Goal: Find contact information: Find contact information

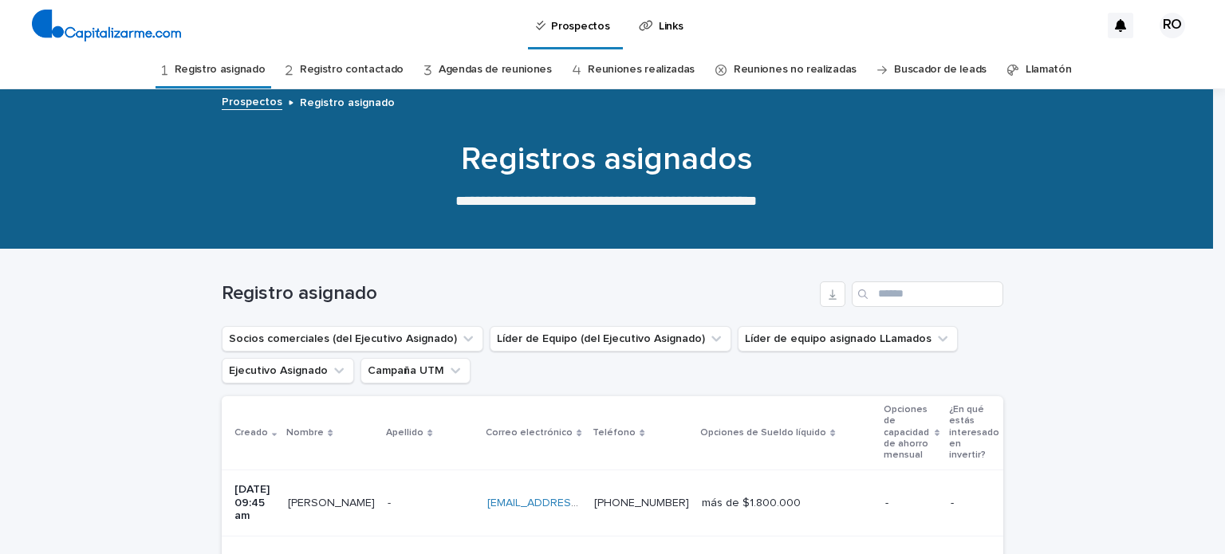
click at [373, 60] on link "Registro contactado" at bounding box center [352, 69] width 104 height 37
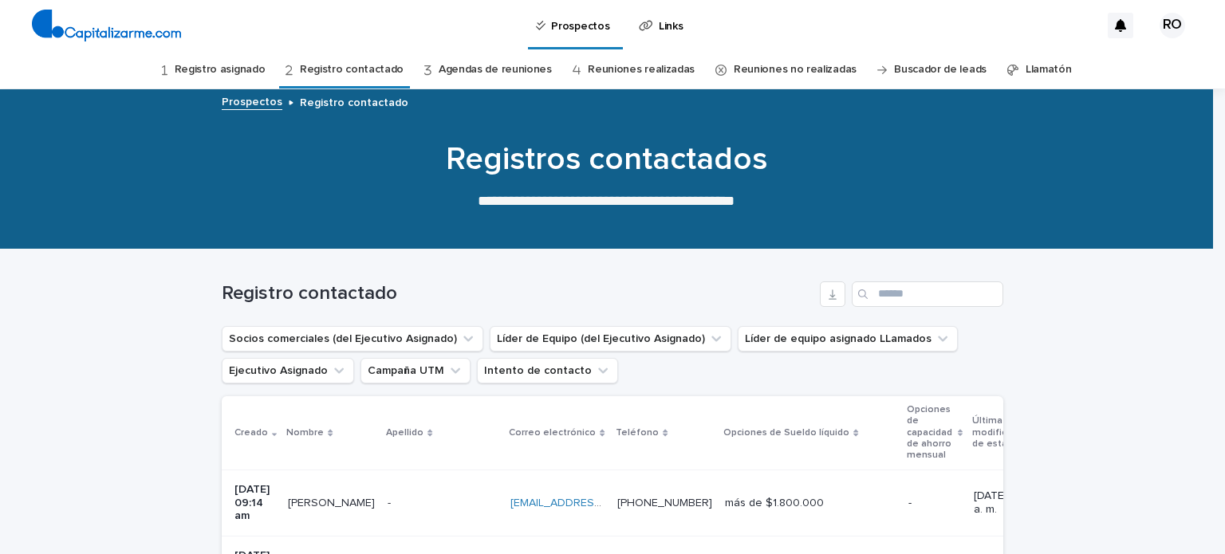
click at [499, 71] on font "Agendas de reuniones" at bounding box center [495, 69] width 113 height 11
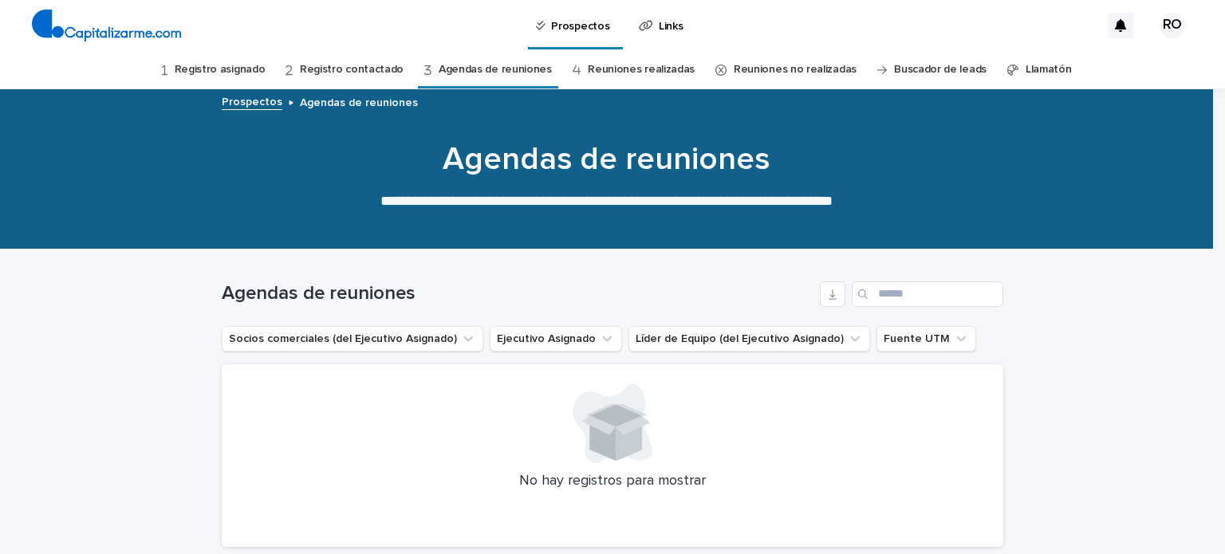
click at [361, 65] on font "Registro contactado" at bounding box center [352, 69] width 104 height 11
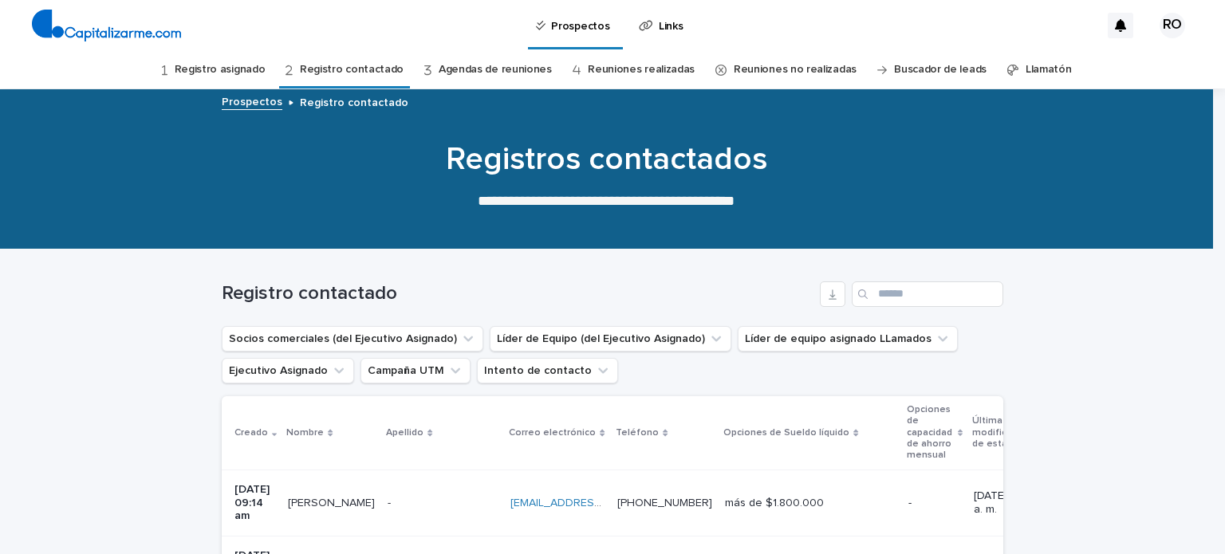
click at [249, 67] on font "Registro asignado" at bounding box center [220, 69] width 91 height 11
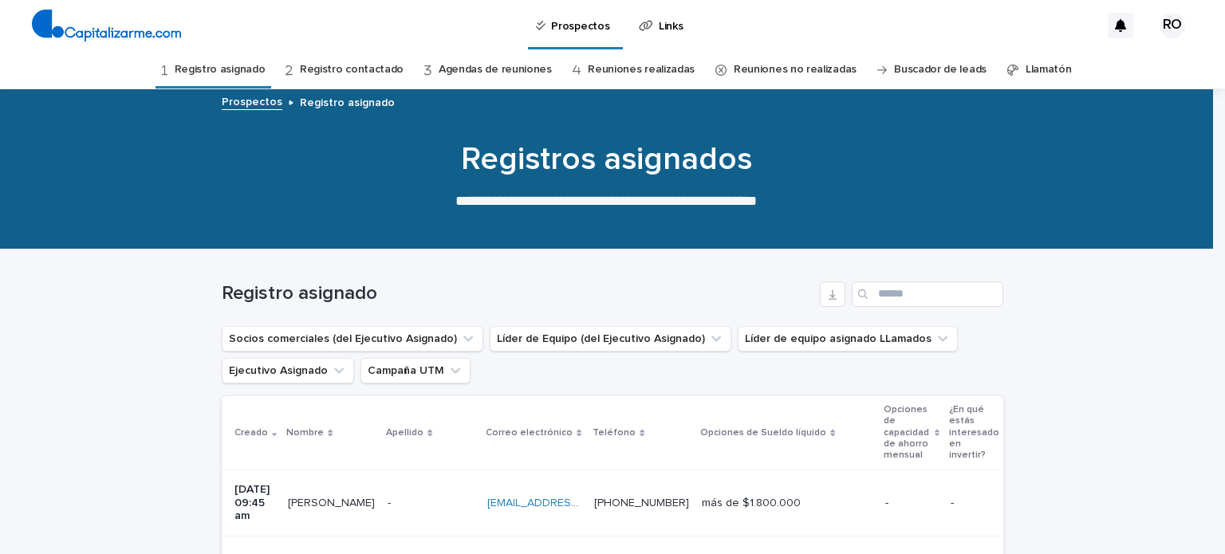
click at [505, 70] on font "Agendas de reuniones" at bounding box center [495, 69] width 113 height 11
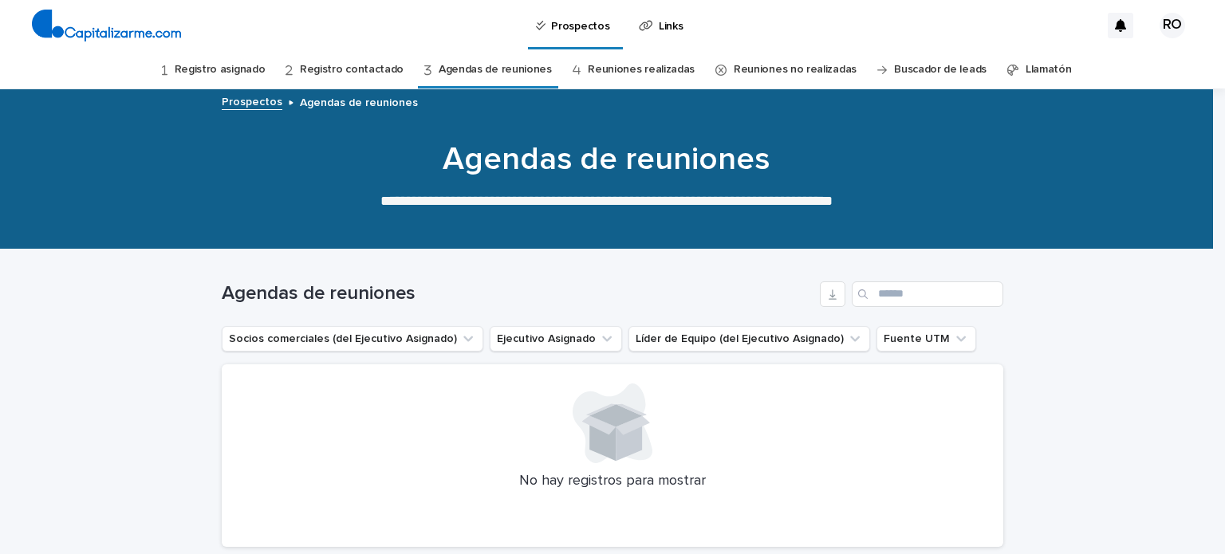
click at [625, 67] on font "Reuniones realizadas" at bounding box center [641, 69] width 107 height 11
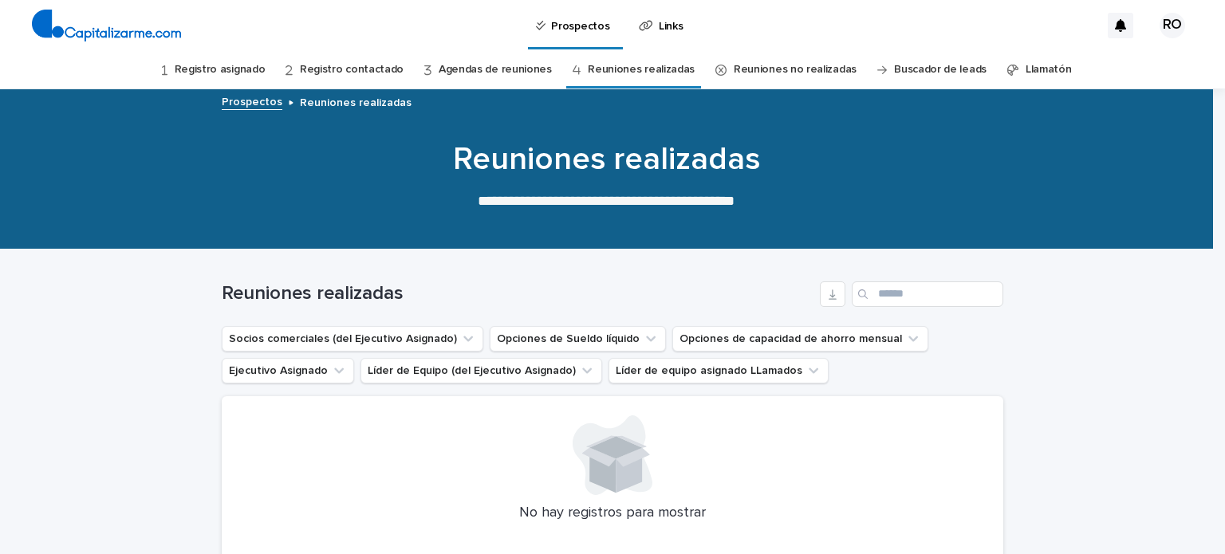
click at [355, 76] on link "Registro contactado" at bounding box center [352, 69] width 104 height 37
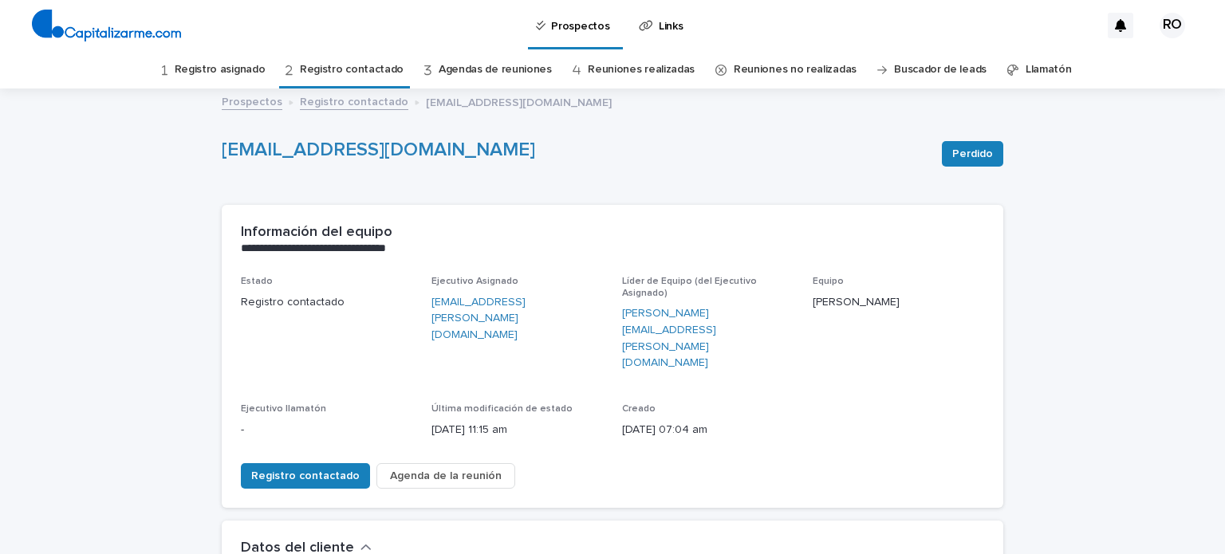
click at [246, 63] on font "Registro asignado" at bounding box center [220, 70] width 91 height 14
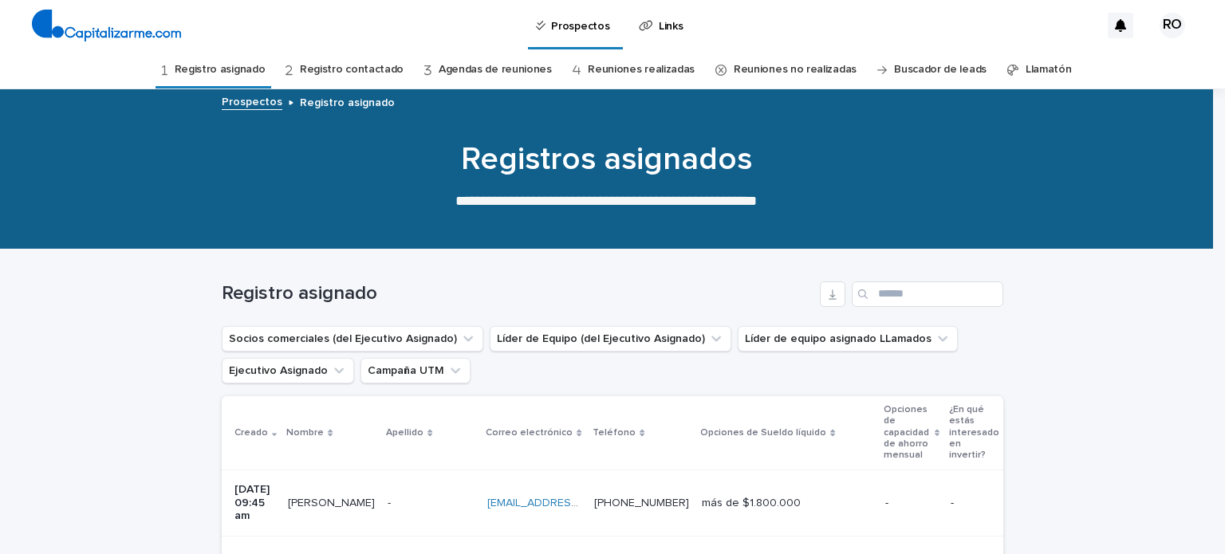
click at [322, 60] on link "Registro contactado" at bounding box center [352, 69] width 104 height 37
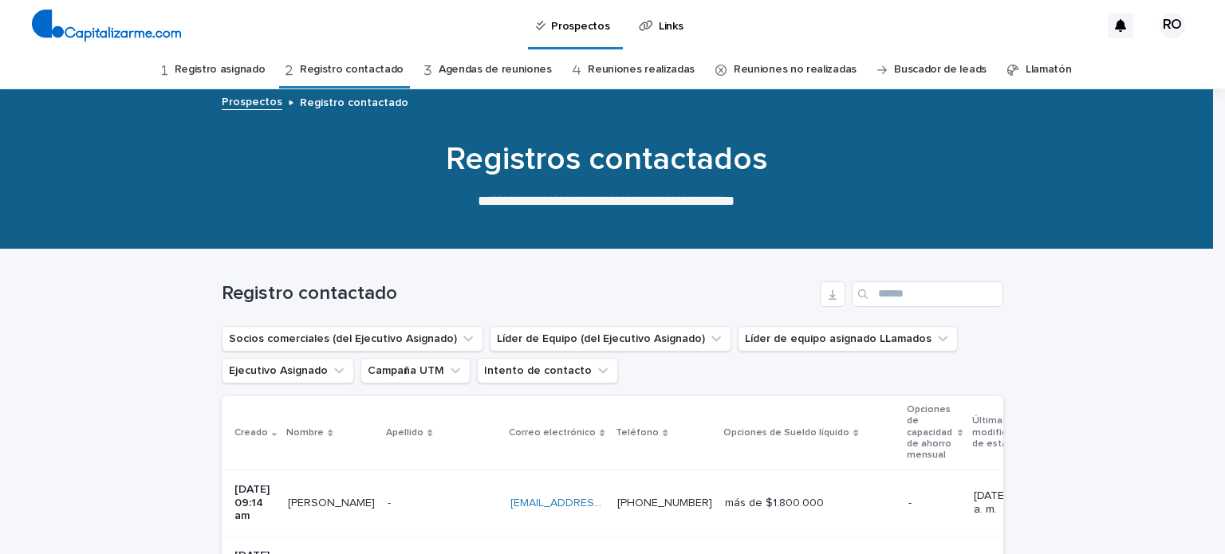
click at [522, 61] on link "Agendas de reuniones" at bounding box center [495, 69] width 113 height 37
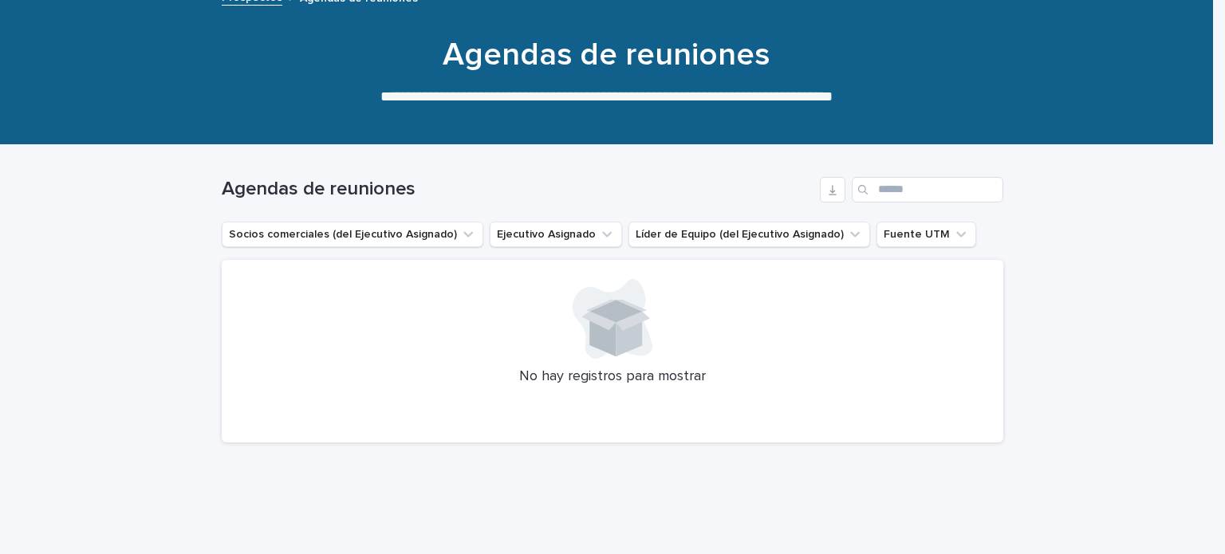
scroll to position [130, 0]
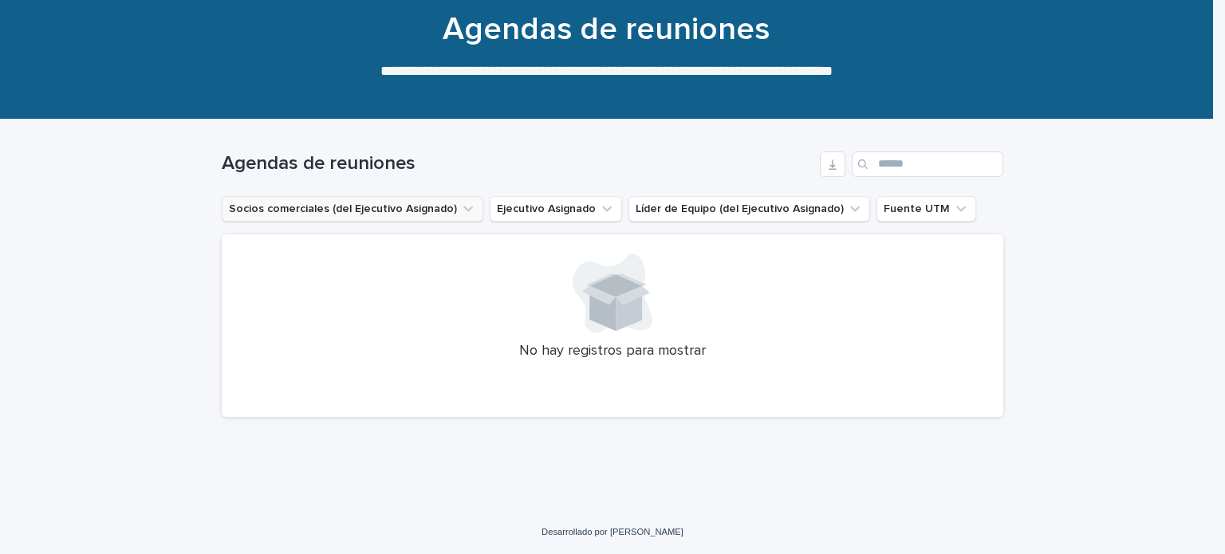
click at [460, 207] on icon "Socios comerciales (del Ejecutivo Asignado)" at bounding box center [468, 209] width 16 height 16
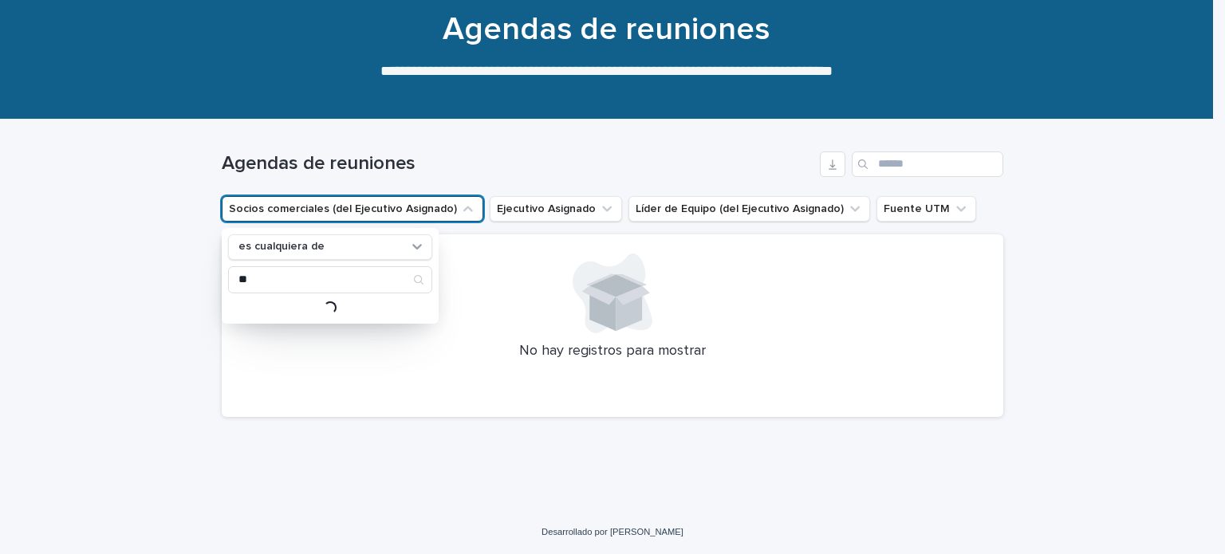
type input "*"
click at [562, 209] on button "Ejecutivo Asignado" at bounding box center [556, 209] width 132 height 26
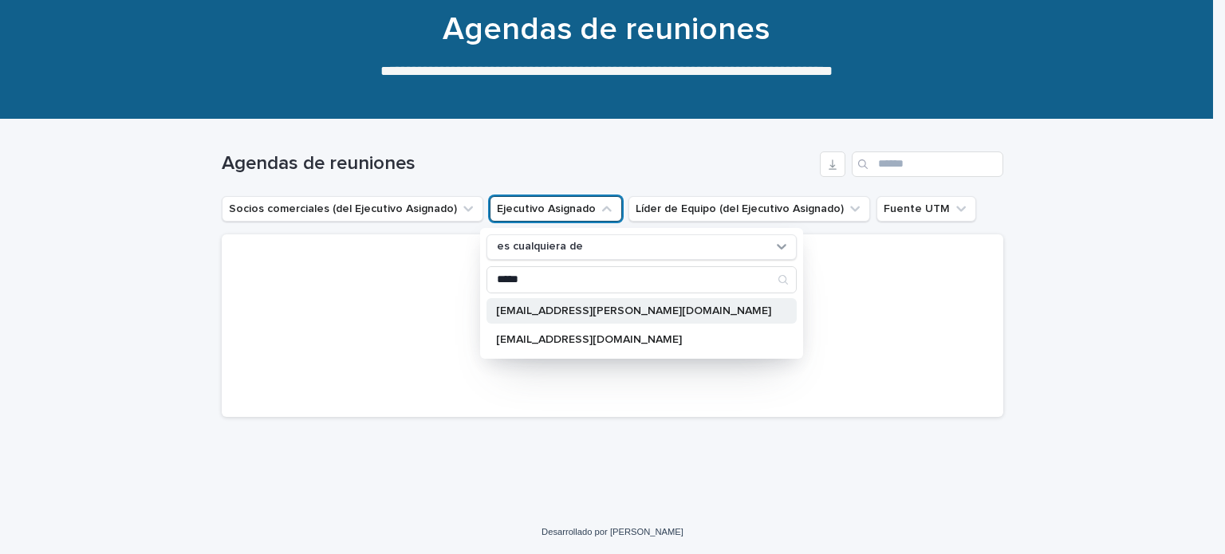
type input "*****"
click at [593, 311] on font "[EMAIL_ADDRESS][PERSON_NAME][DOMAIN_NAME]" at bounding box center [633, 311] width 275 height 11
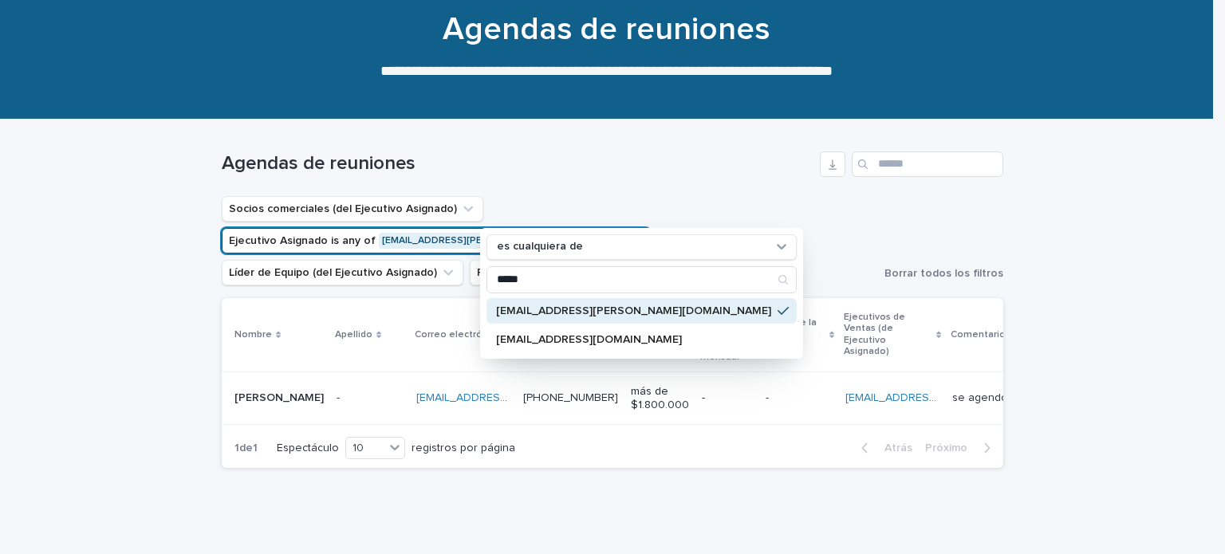
click at [767, 428] on div "1 de 1 Espectáculo 10 registros por página Atrás Próximo" at bounding box center [613, 448] width 782 height 40
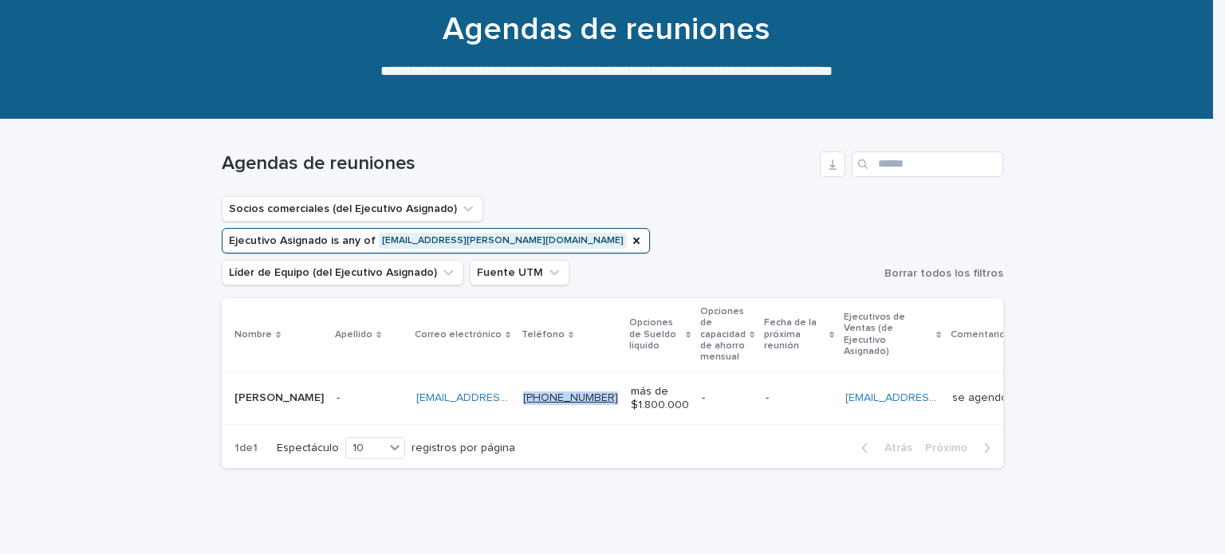
click at [517, 372] on td "[PHONE_NUMBER] [PHONE_NUMBER]" at bounding box center [571, 398] width 108 height 53
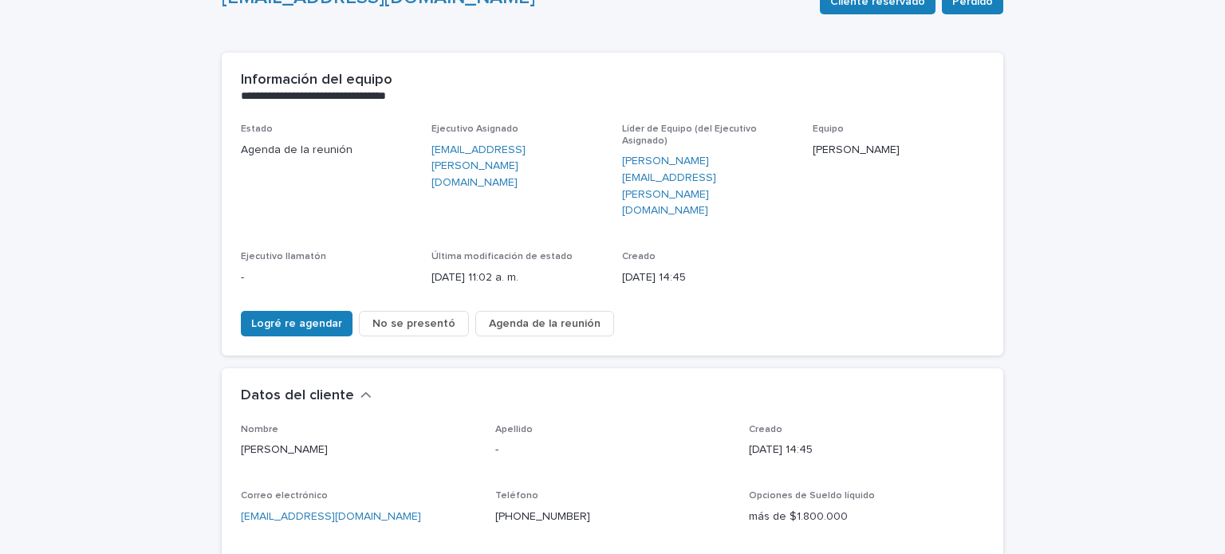
scroll to position [163, 0]
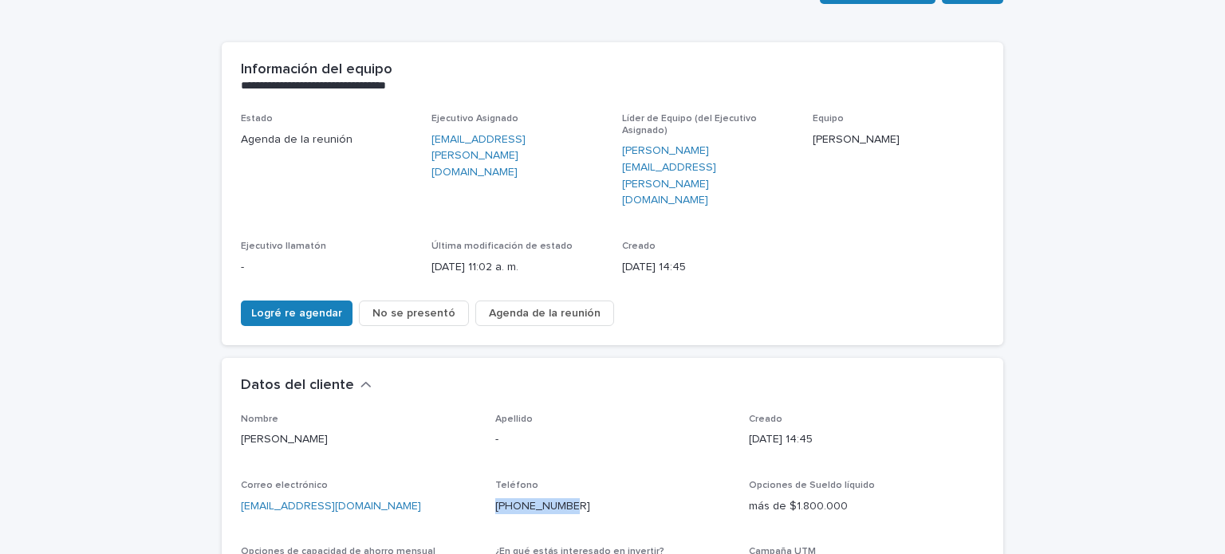
drag, startPoint x: 573, startPoint y: 452, endPoint x: 487, endPoint y: 459, distance: 85.6
click at [487, 459] on div "Nombre [PERSON_NAME] Apellido - Creado [DATE] 14:45 Correo electrónico [EMAIL_A…" at bounding box center [612, 553] width 743 height 279
copy font "[PHONE_NUMBER]"
drag, startPoint x: 361, startPoint y: 455, endPoint x: 231, endPoint y: 460, distance: 129.3
click at [231, 460] on div "Nombre [PERSON_NAME] Apellido - Creado [DATE] 14:45 Correo electrónico [EMAIL_A…" at bounding box center [613, 563] width 782 height 298
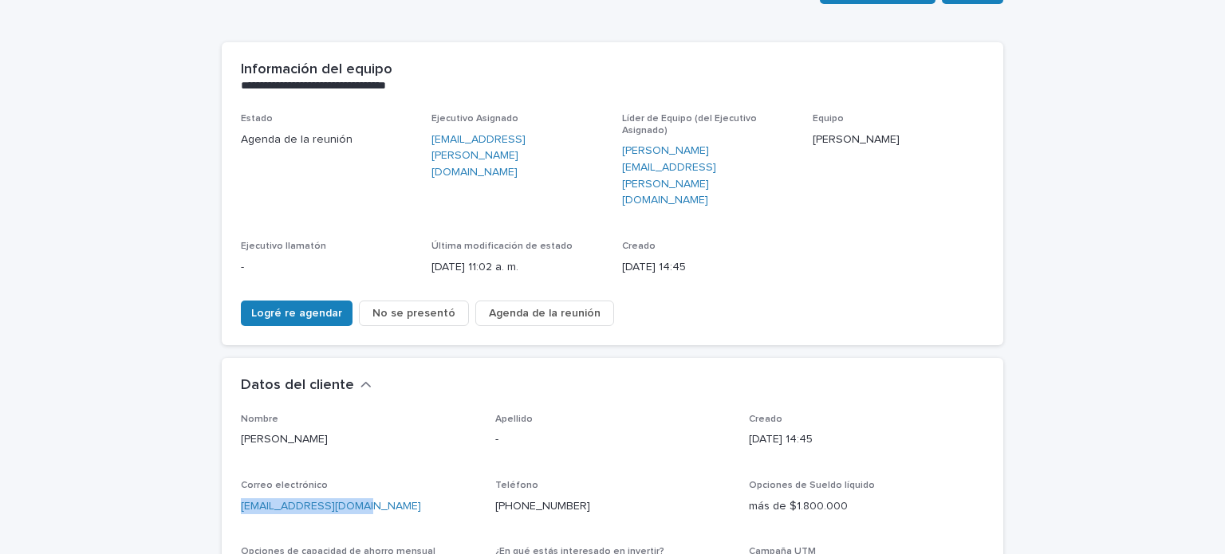
copy font "[EMAIL_ADDRESS][DOMAIN_NAME]"
